Goal: Information Seeking & Learning: Find specific fact

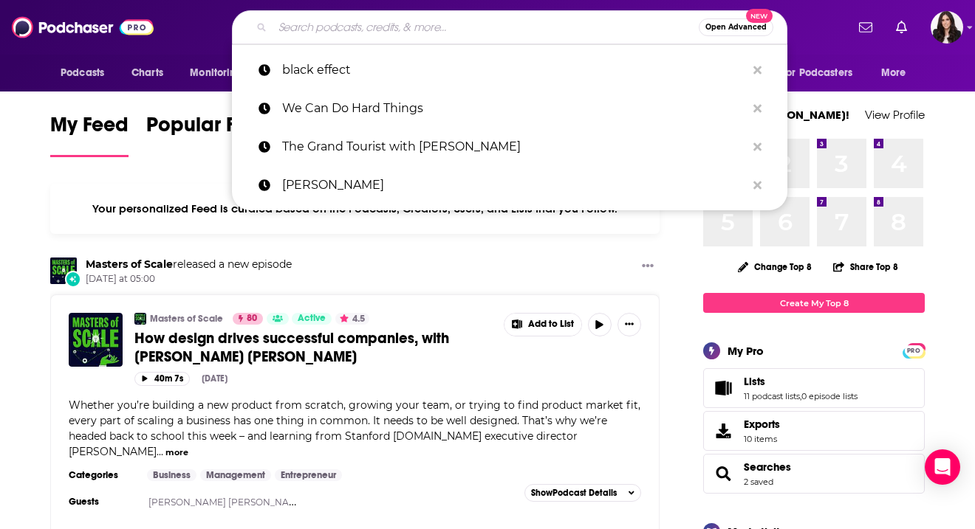
click at [589, 25] on input "Search podcasts, credits, & more..." at bounding box center [485, 28] width 426 height 24
paste input "[URL][DOMAIN_NAME]"
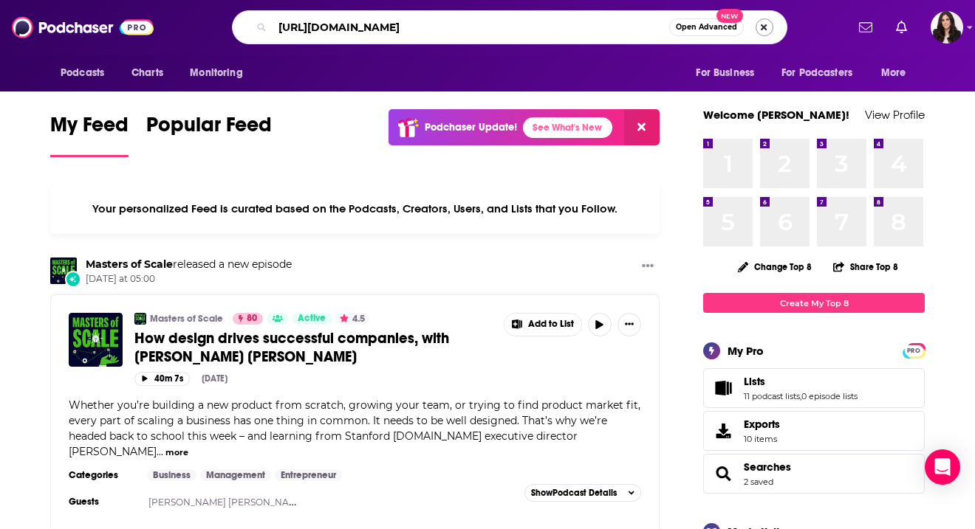
type input "[URL][DOMAIN_NAME]"
click at [760, 32] on button "Search podcasts, credits, & more..." at bounding box center [764, 27] width 18 height 18
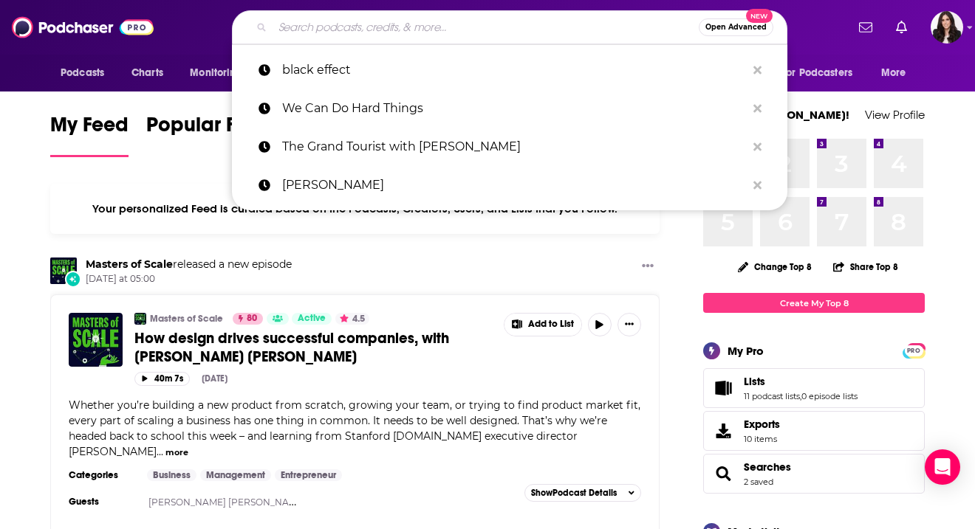
click at [306, 39] on div "Open Advanced New" at bounding box center [509, 27] width 555 height 34
click at [306, 30] on input "Search podcasts, credits, & more..." at bounding box center [485, 28] width 426 height 24
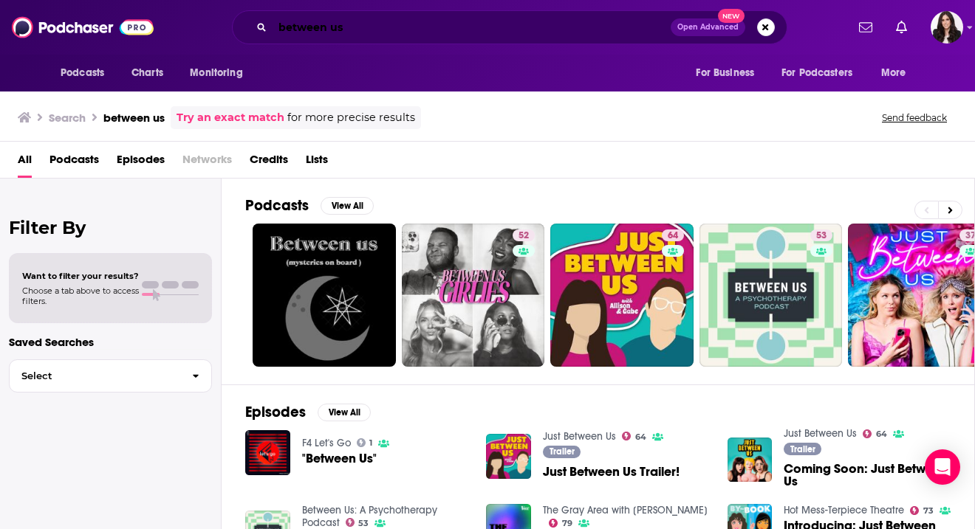
click at [347, 30] on input "between us" at bounding box center [471, 28] width 398 height 24
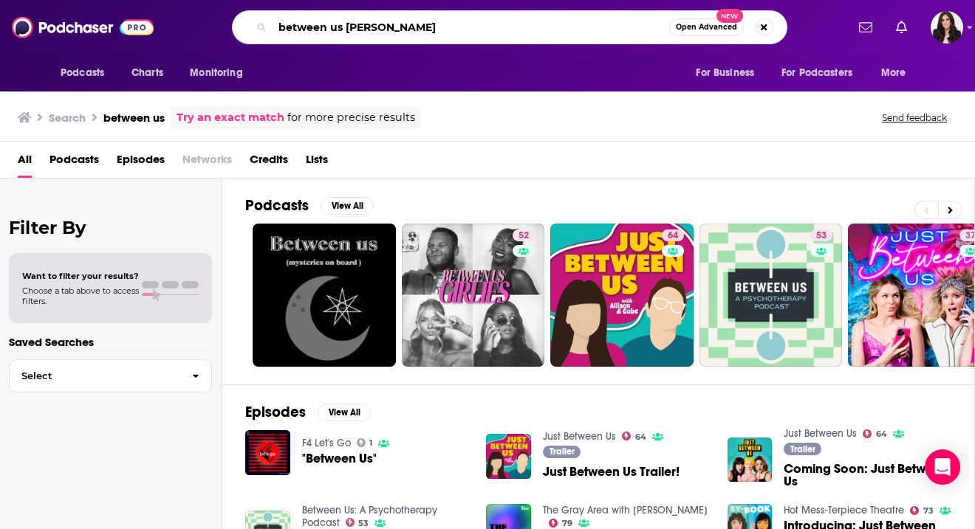
type input "between us [PERSON_NAME]"
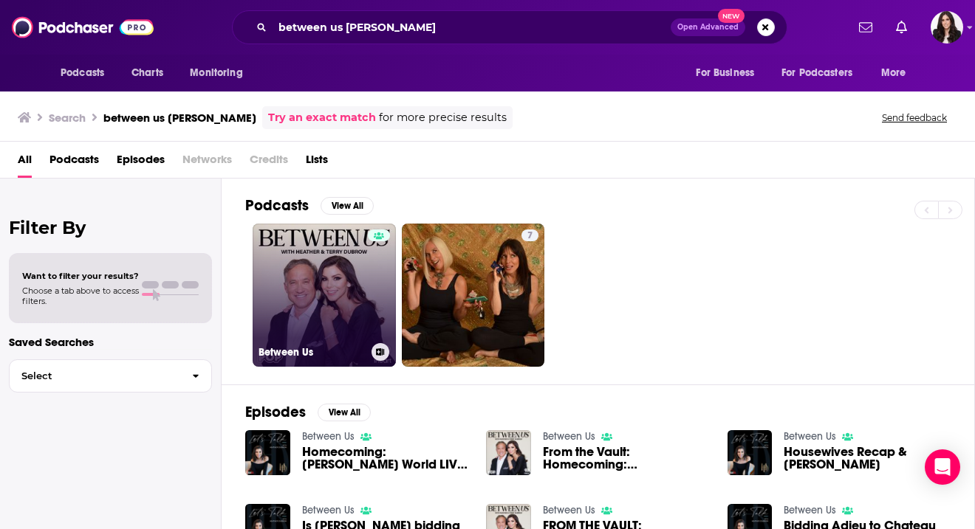
click at [309, 300] on link "Between Us" at bounding box center [324, 295] width 143 height 143
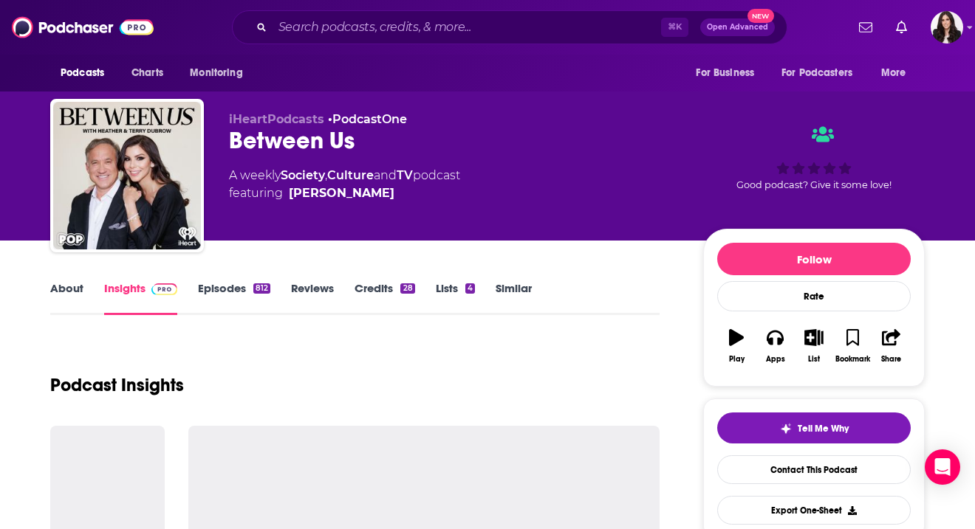
click at [623, 221] on div "iHeartPodcasts • PodcastOne Between Us A weekly Society , Culture and TV podcas…" at bounding box center [454, 171] width 450 height 118
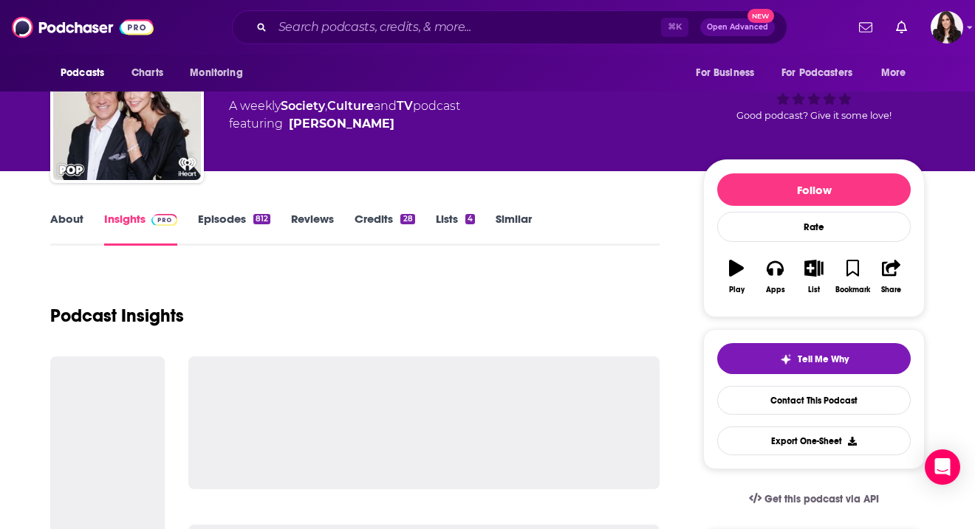
scroll to position [87, 0]
